Goal: Task Accomplishment & Management: Use online tool/utility

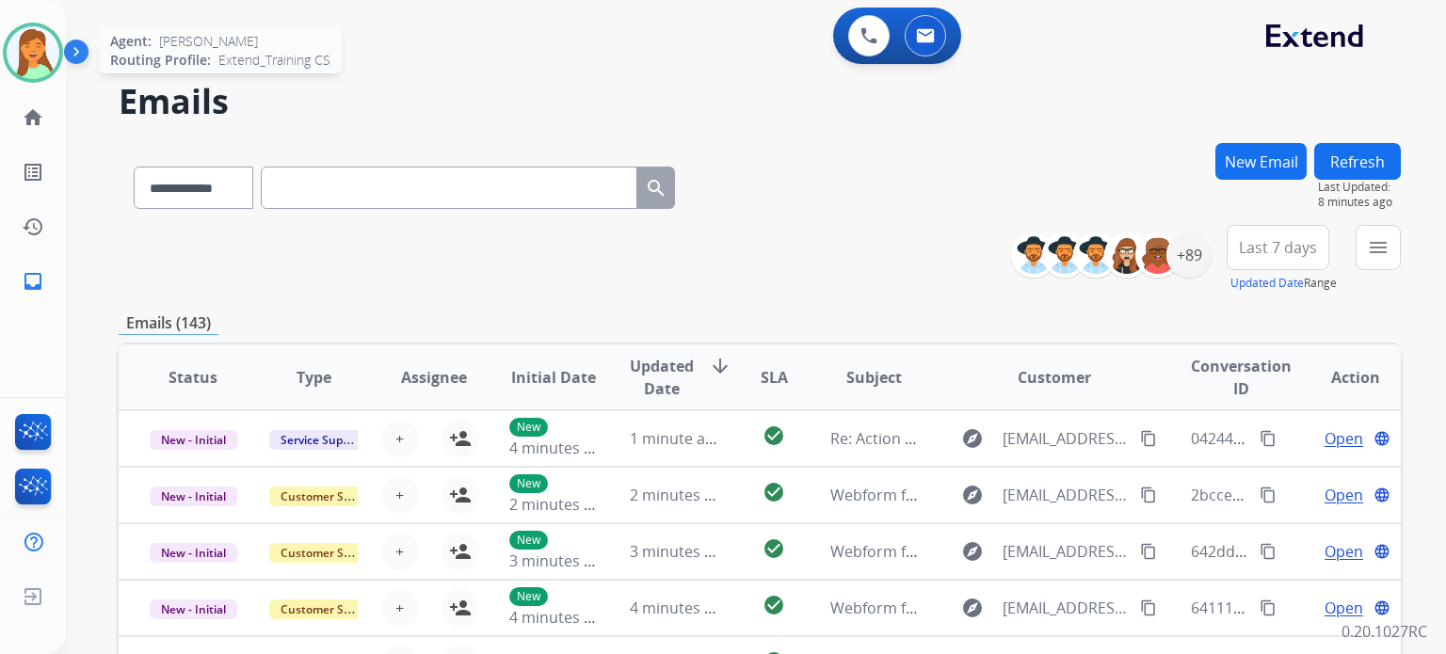
click at [18, 53] on img at bounding box center [33, 52] width 53 height 53
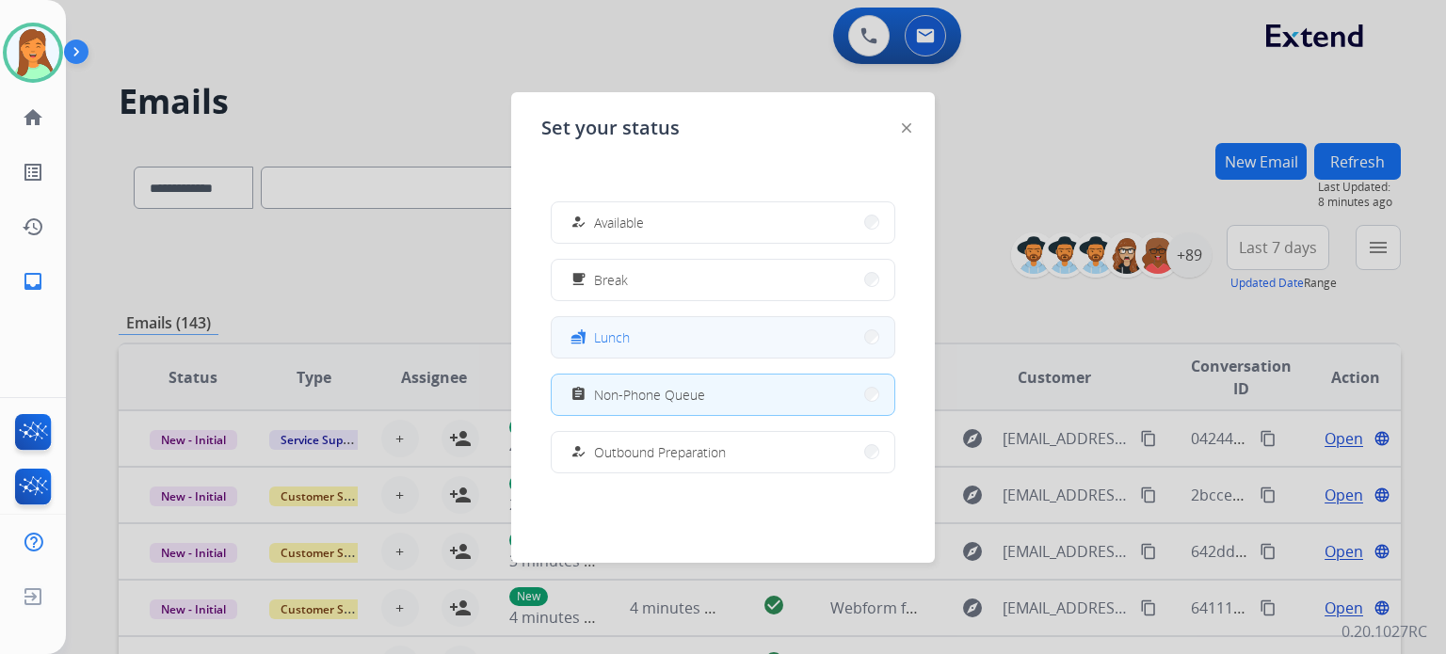
click at [673, 320] on button "fastfood Lunch" at bounding box center [723, 337] width 343 height 40
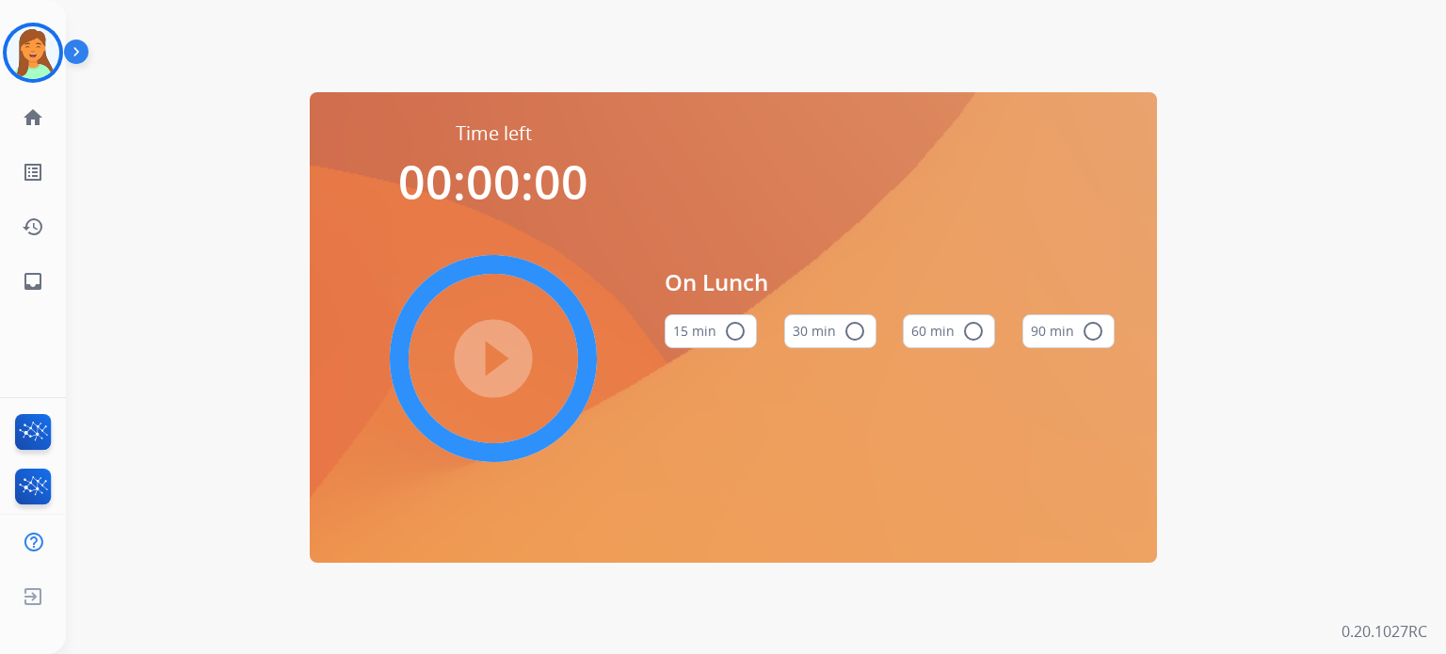
click at [859, 334] on mat-icon "radio_button_unchecked" at bounding box center [855, 331] width 23 height 23
click at [482, 370] on mat-icon "play_circle_filled" at bounding box center [493, 358] width 23 height 23
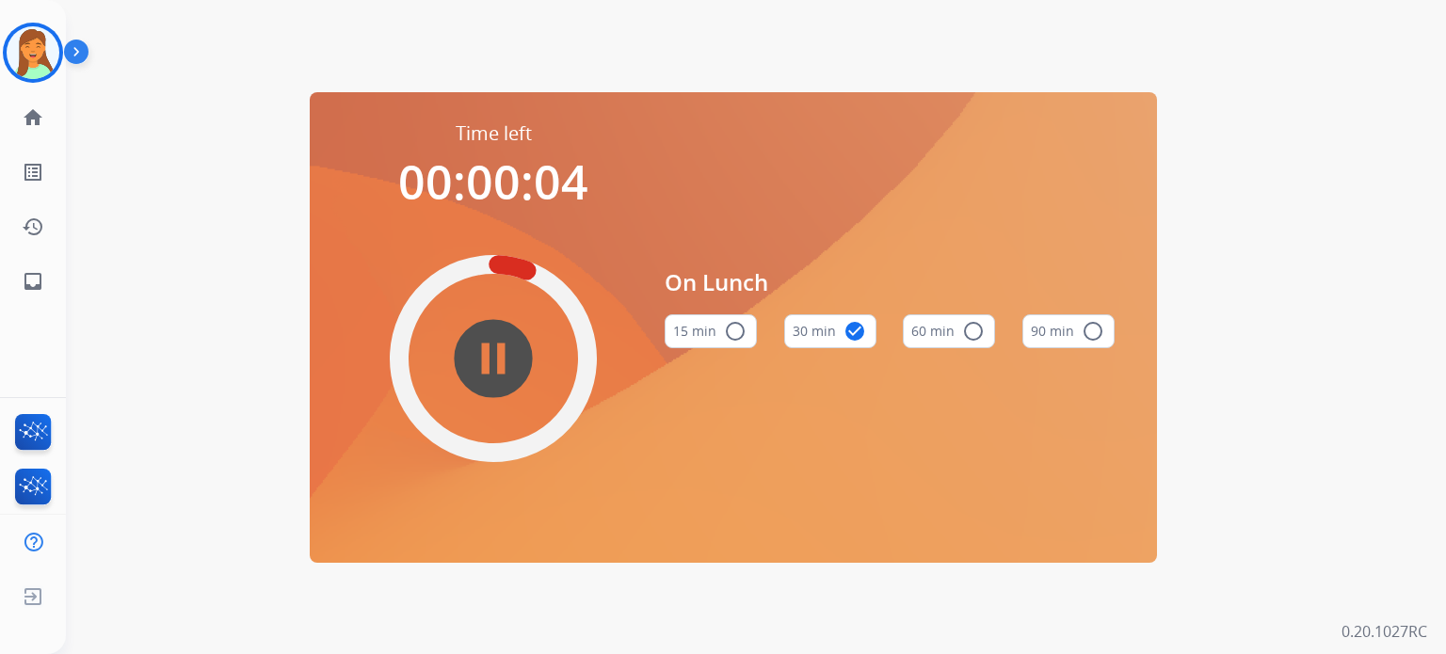
click at [505, 347] on mat-icon "pause_circle_filled" at bounding box center [493, 358] width 23 height 23
click at [51, 57] on img at bounding box center [33, 52] width 53 height 53
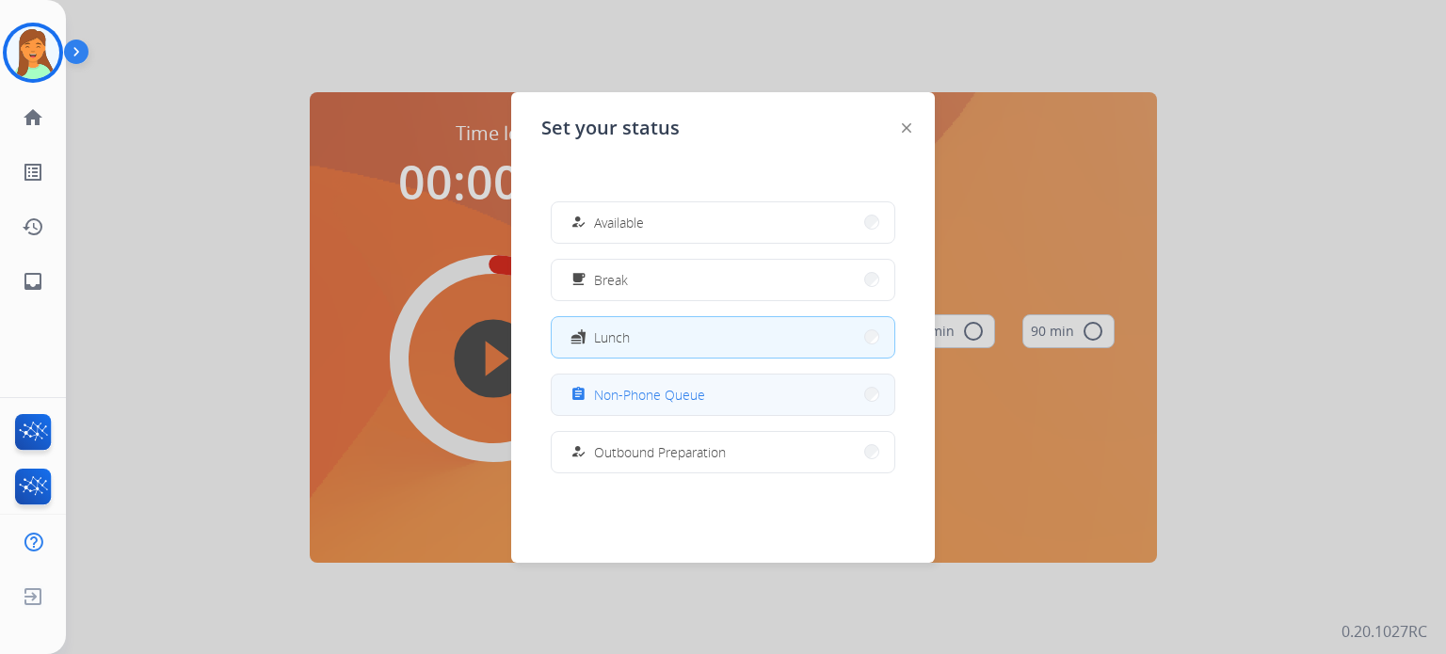
click at [654, 396] on span "Non-Phone Queue" at bounding box center [649, 395] width 111 height 20
